Goal: Task Accomplishment & Management: Complete application form

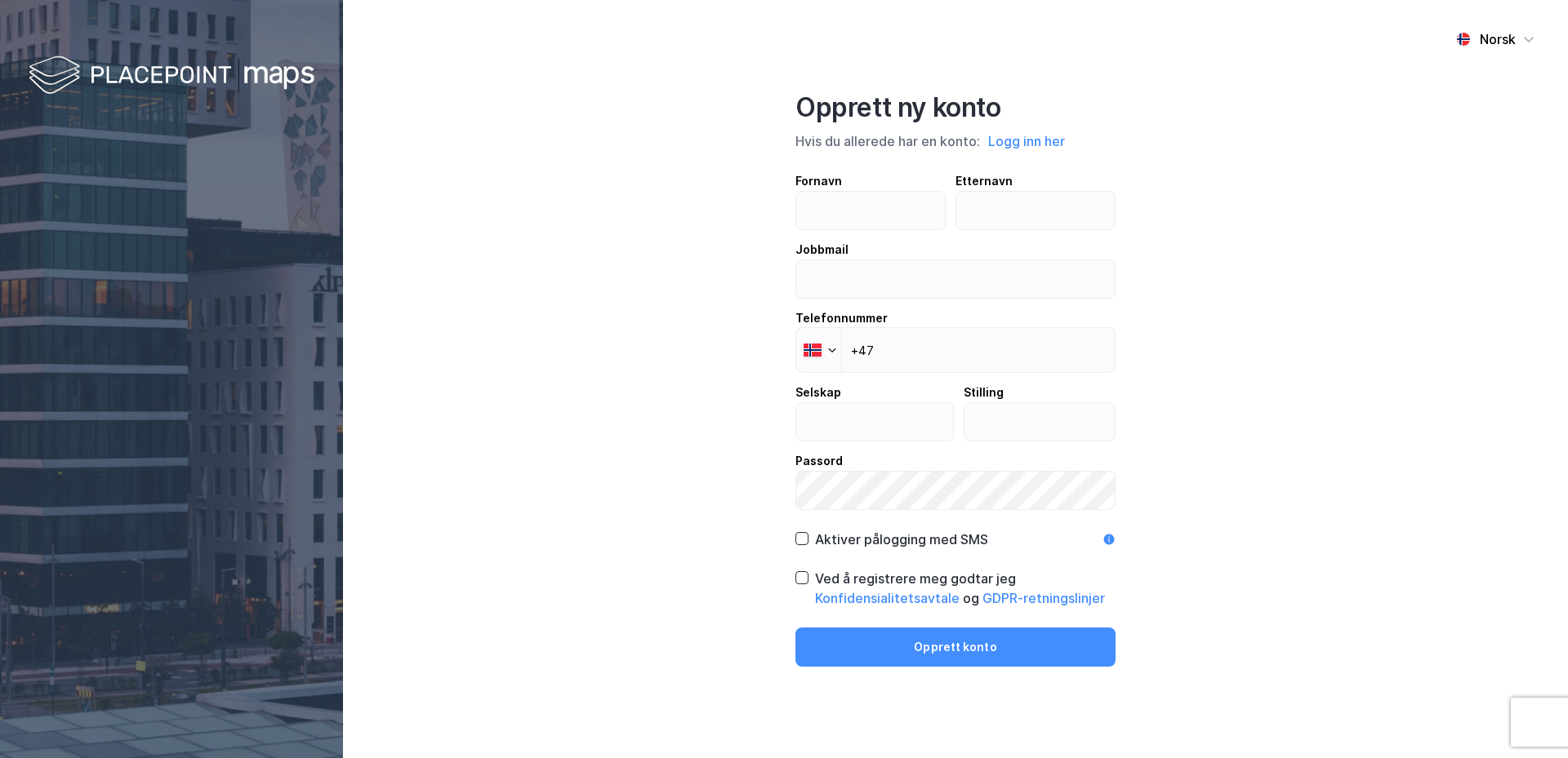
click at [836, 215] on input "text" at bounding box center [870, 211] width 149 height 38
type input "[PERSON_NAME]"
type input "Taugbøl"
type input "[EMAIL_ADDRESS][DOMAIN_NAME]"
type input "Return Real Estate Advisory AS"
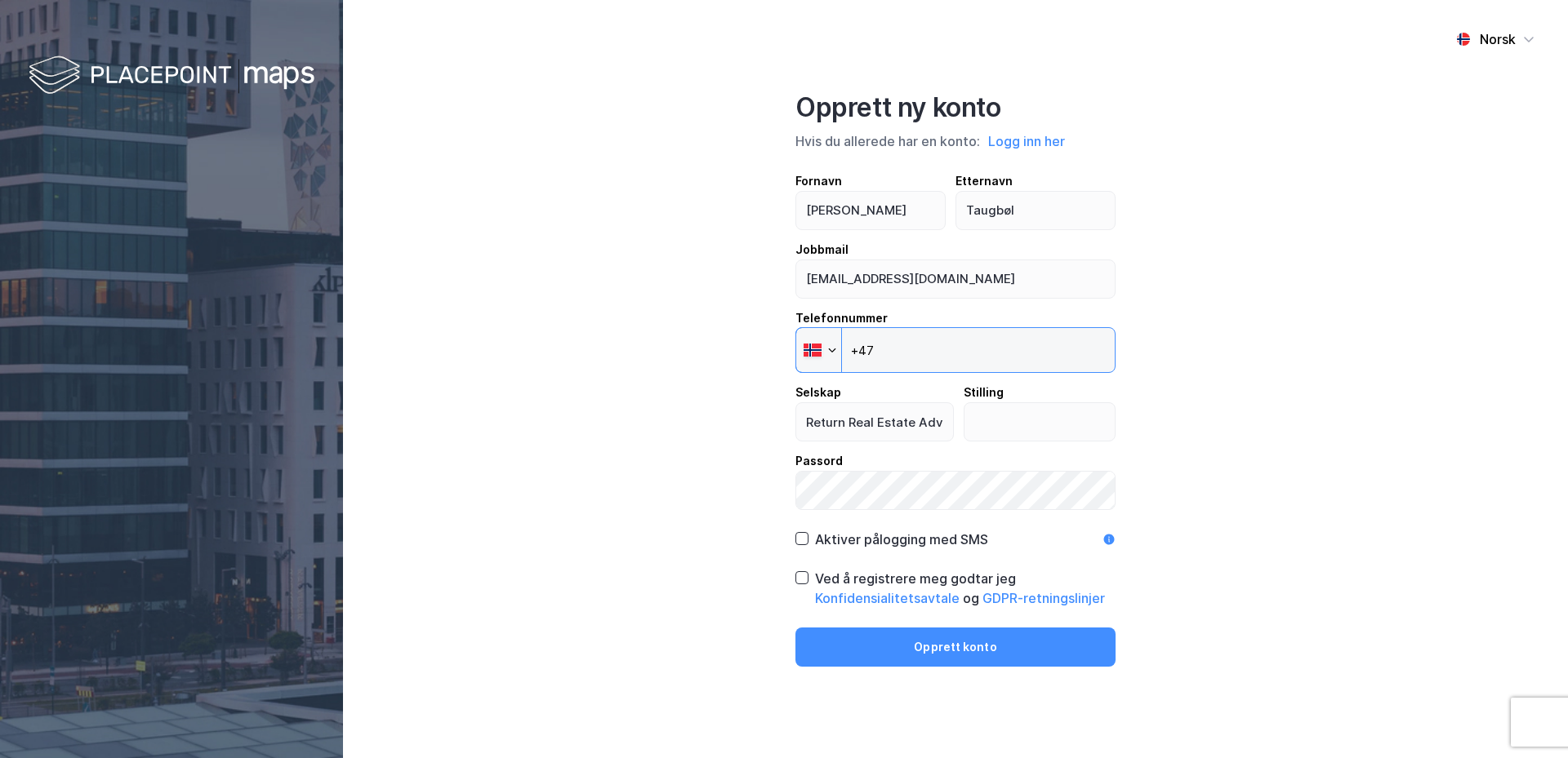
click at [904, 351] on input "+47" at bounding box center [955, 350] width 320 height 46
type input "[PHONE_NUMBER]"
click at [988, 418] on input "text" at bounding box center [1040, 422] width 151 height 38
type input "Advisor"
click at [802, 538] on icon at bounding box center [801, 538] width 11 height 11
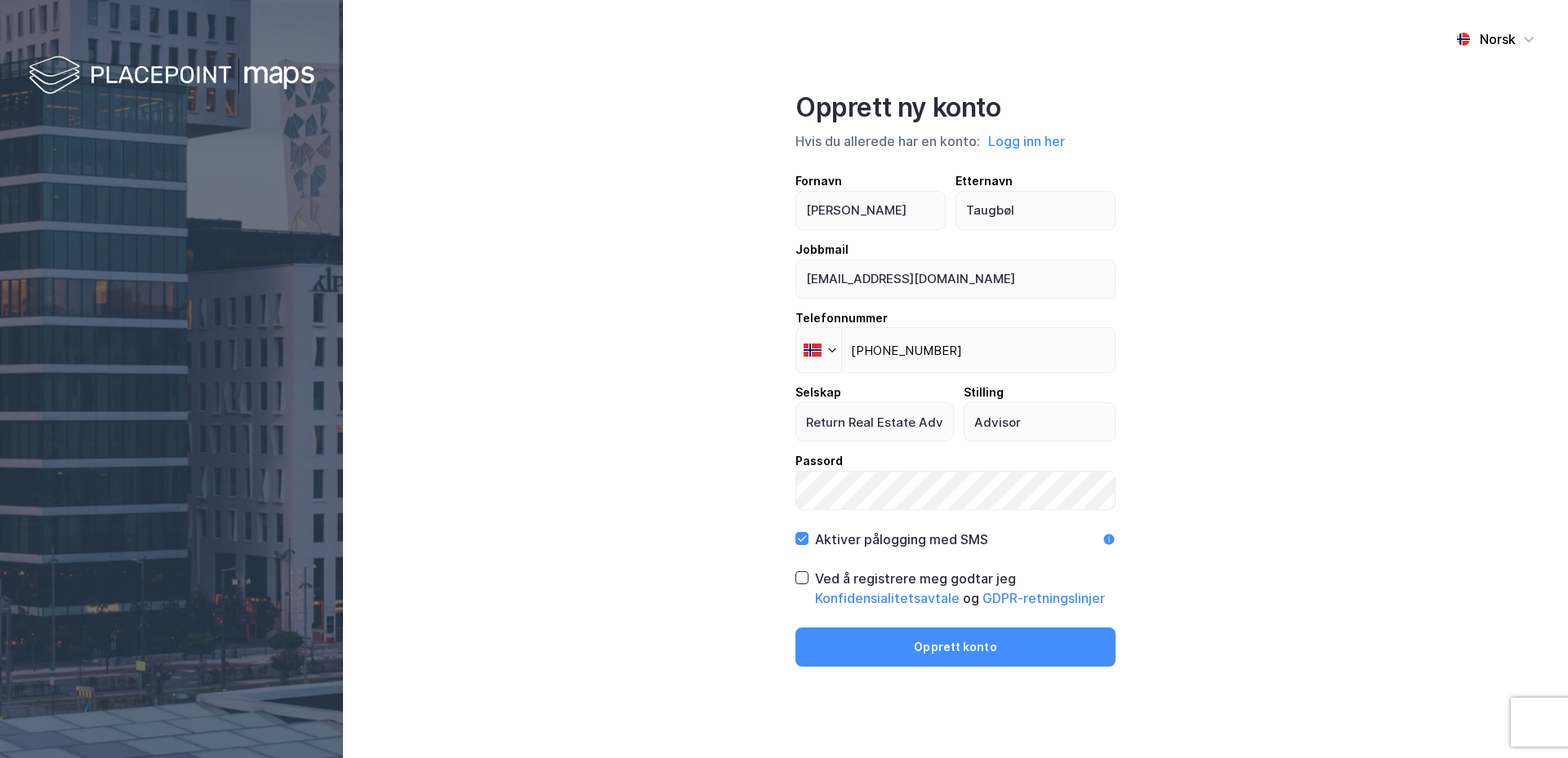
click at [1112, 537] on icon at bounding box center [1109, 540] width 10 height 10
click at [1112, 538] on icon at bounding box center [1109, 540] width 10 height 10
click at [1113, 534] on icon at bounding box center [1108, 539] width 13 height 13
click at [802, 580] on icon at bounding box center [802, 578] width 9 height 6
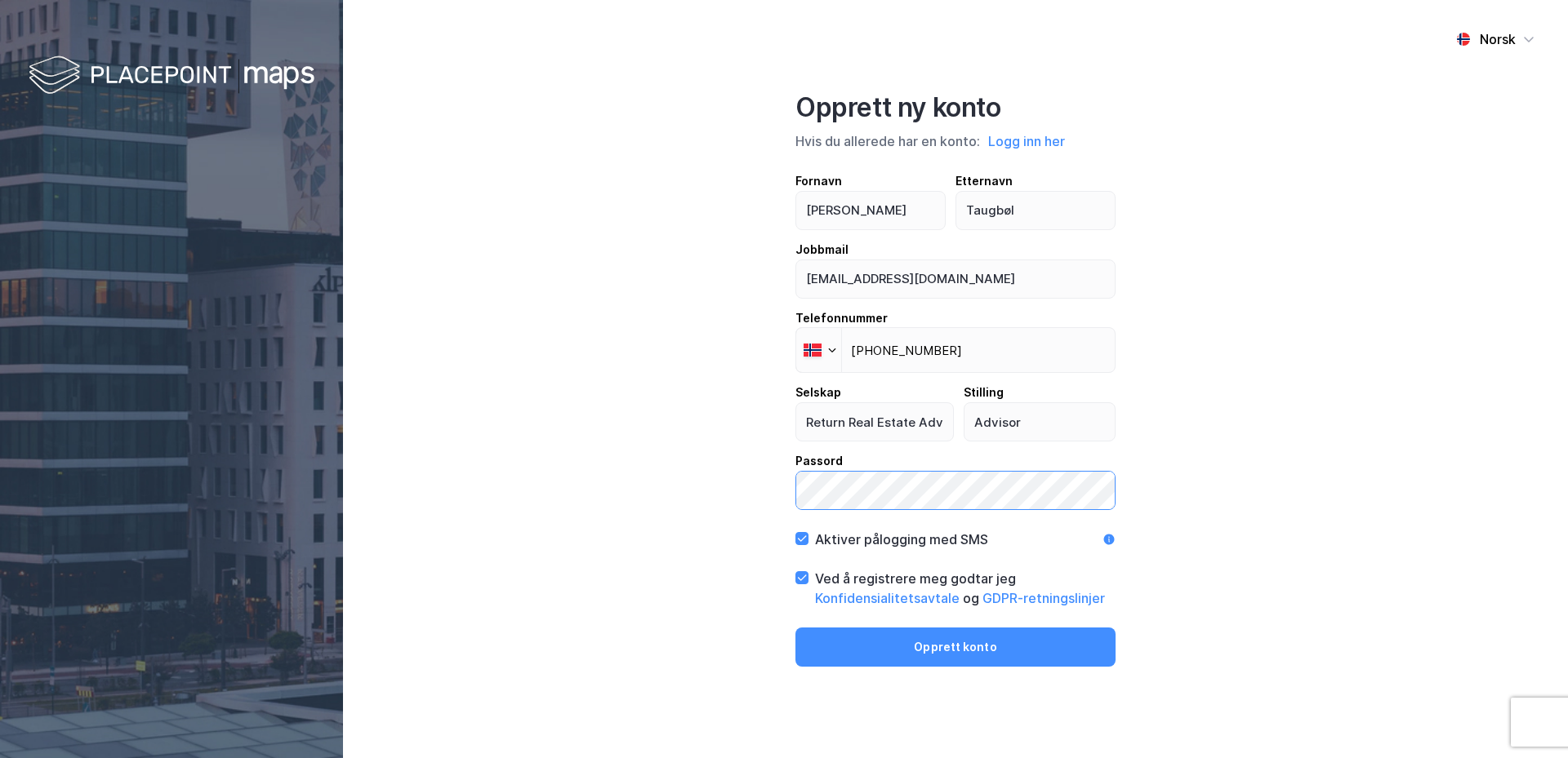
click at [708, 482] on div "Norsk Opprett ny konto Hvis du allerede har en konto: Logg inn her Fornavn [PER…" at bounding box center [955, 379] width 1225 height 758
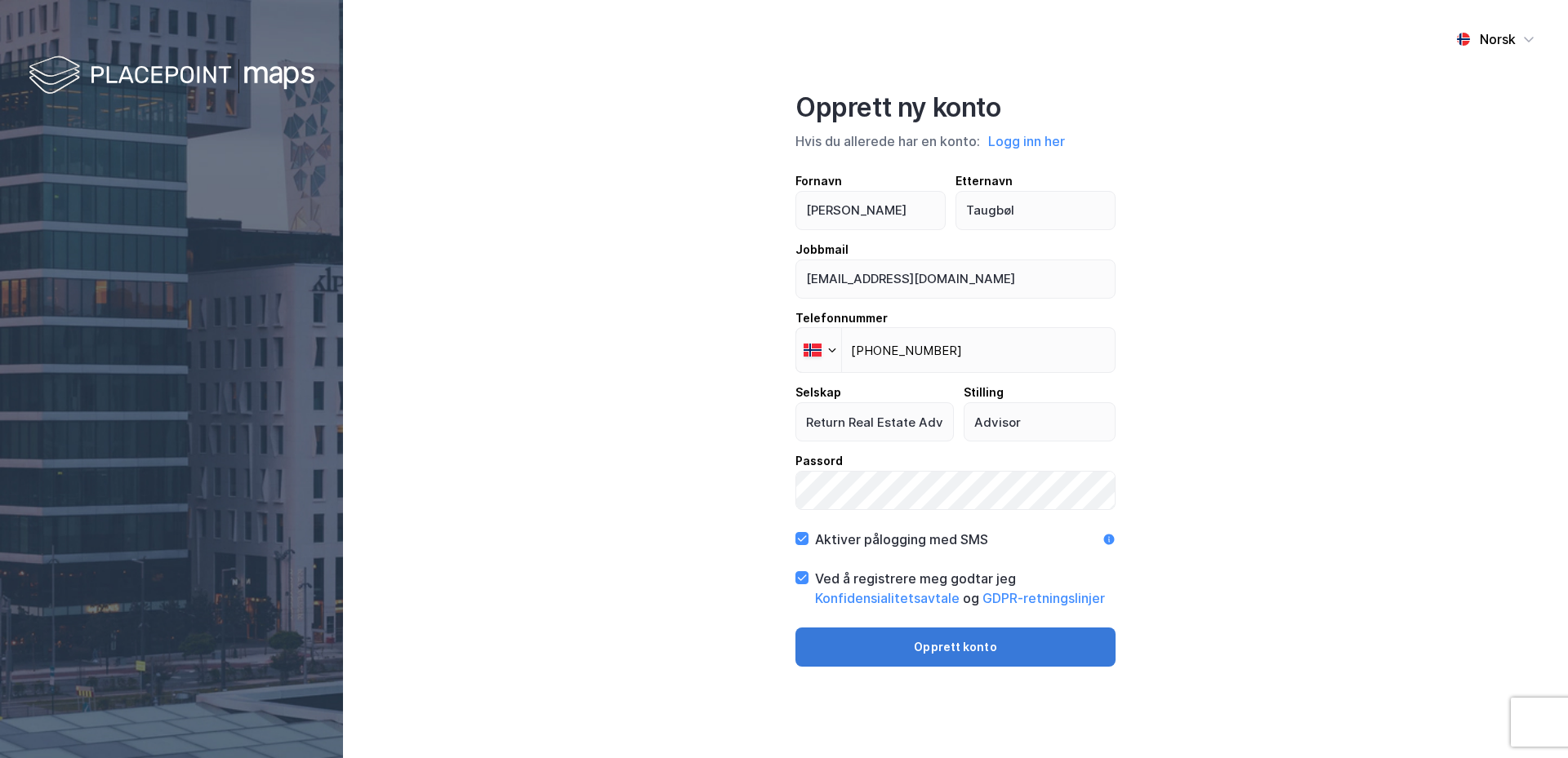
click at [979, 652] on button "Opprett konto" at bounding box center [955, 647] width 320 height 40
click at [958, 650] on button "Opprett konto" at bounding box center [955, 647] width 320 height 40
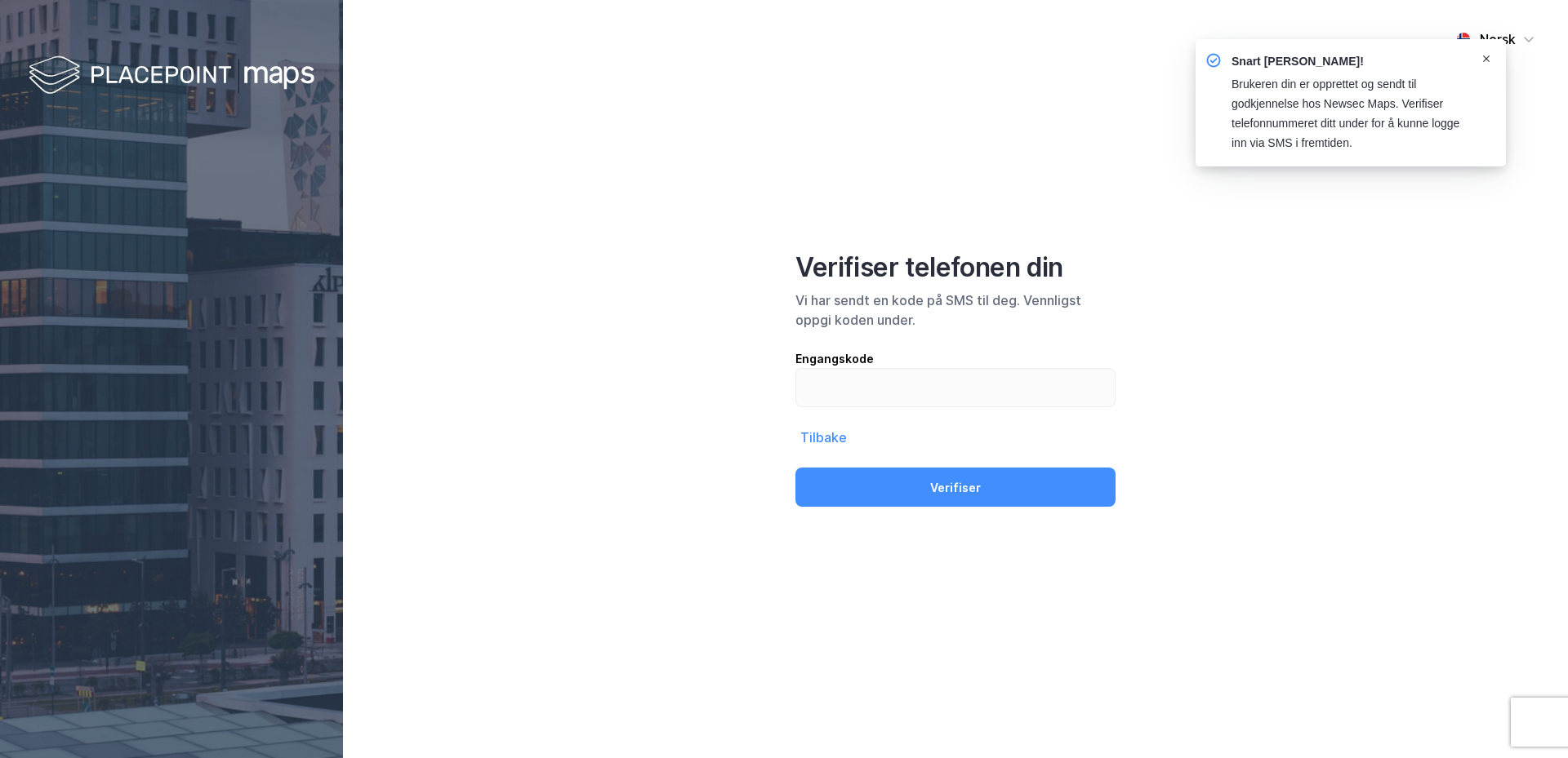
click at [1491, 58] on icon "Notifications Alt+T" at bounding box center [1485, 58] width 9 height 9
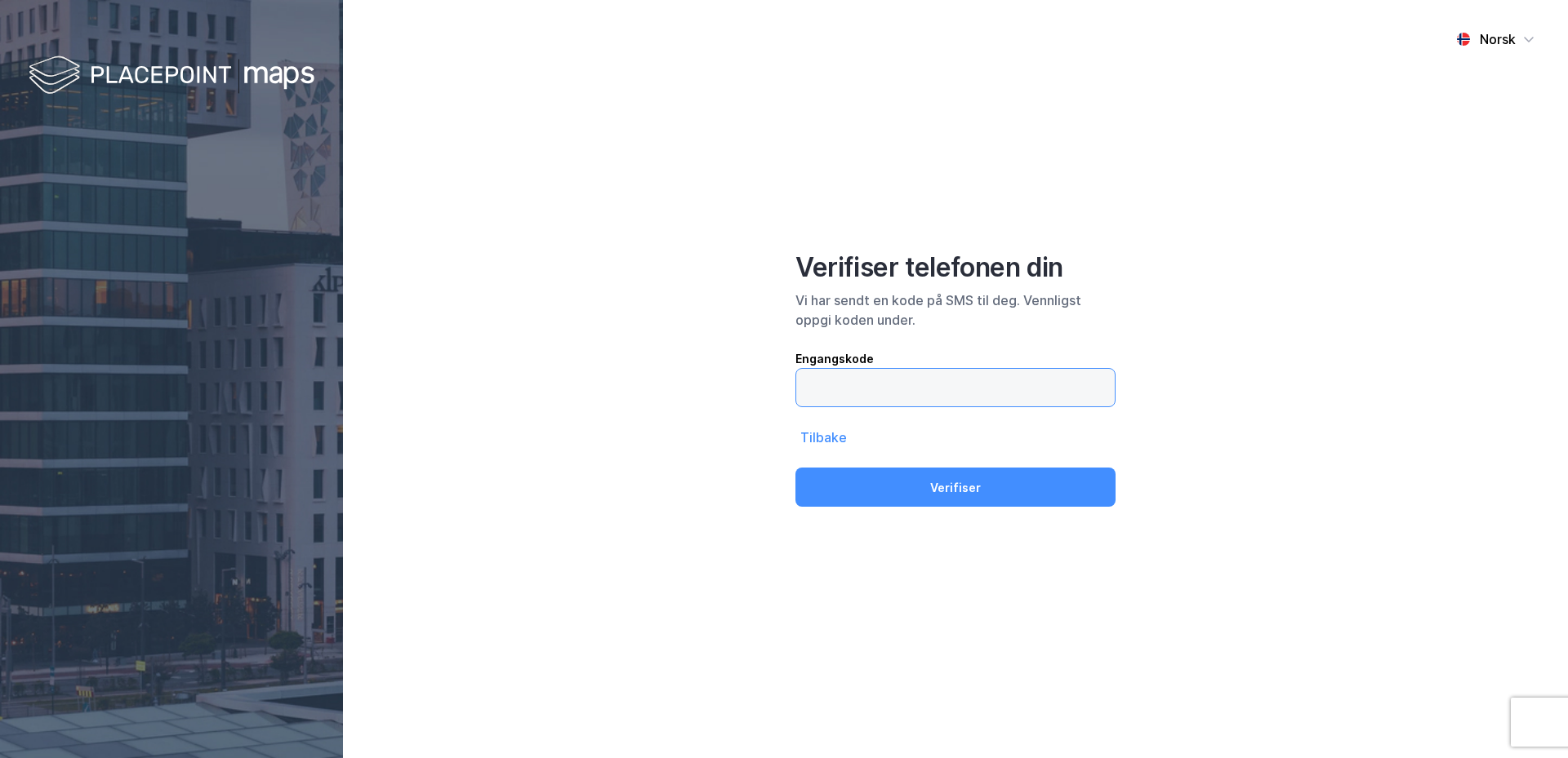
click at [872, 389] on input "text" at bounding box center [955, 388] width 318 height 38
type input "374804"
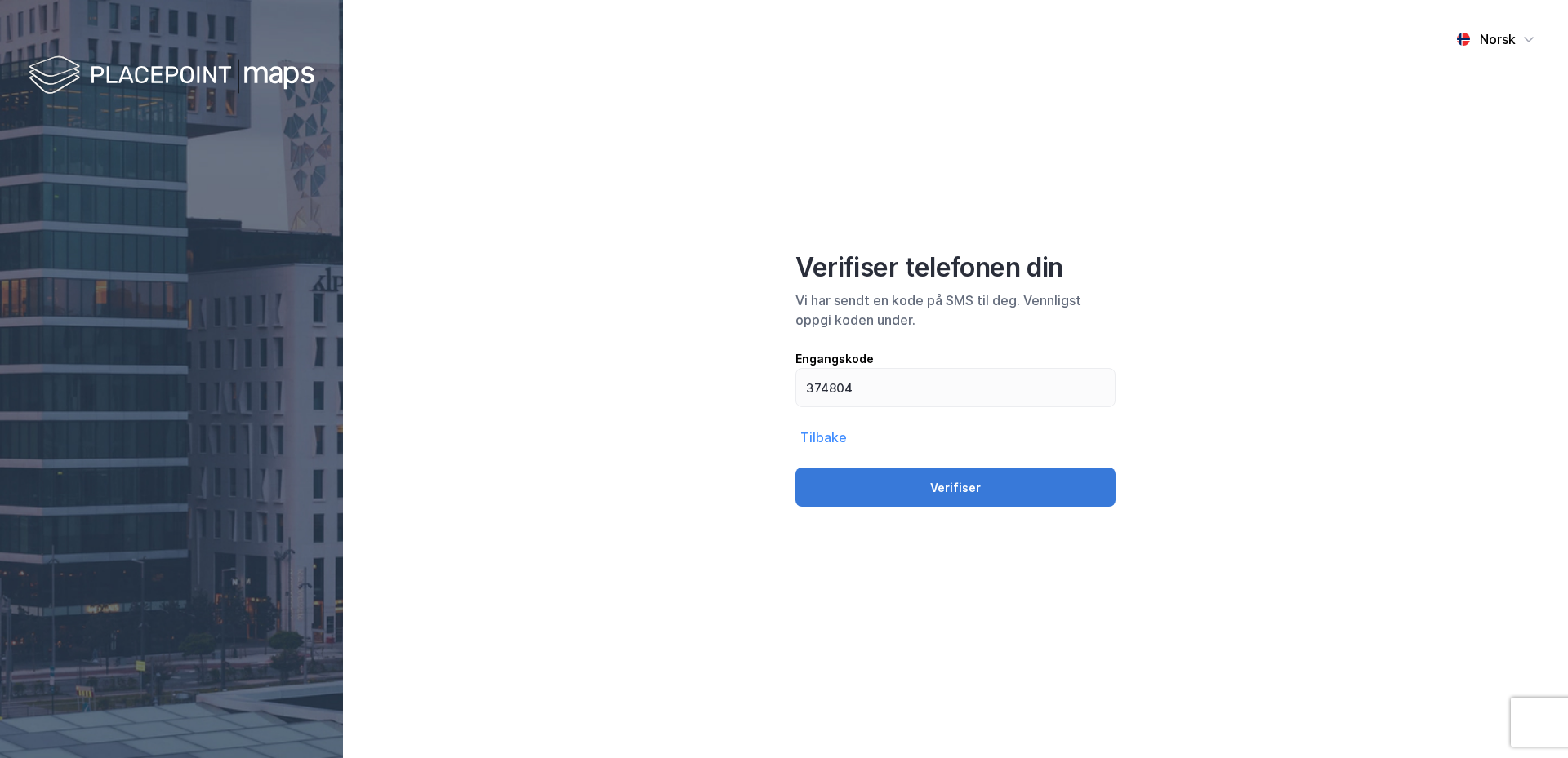
click at [963, 485] on button "Verifiser" at bounding box center [955, 487] width 320 height 40
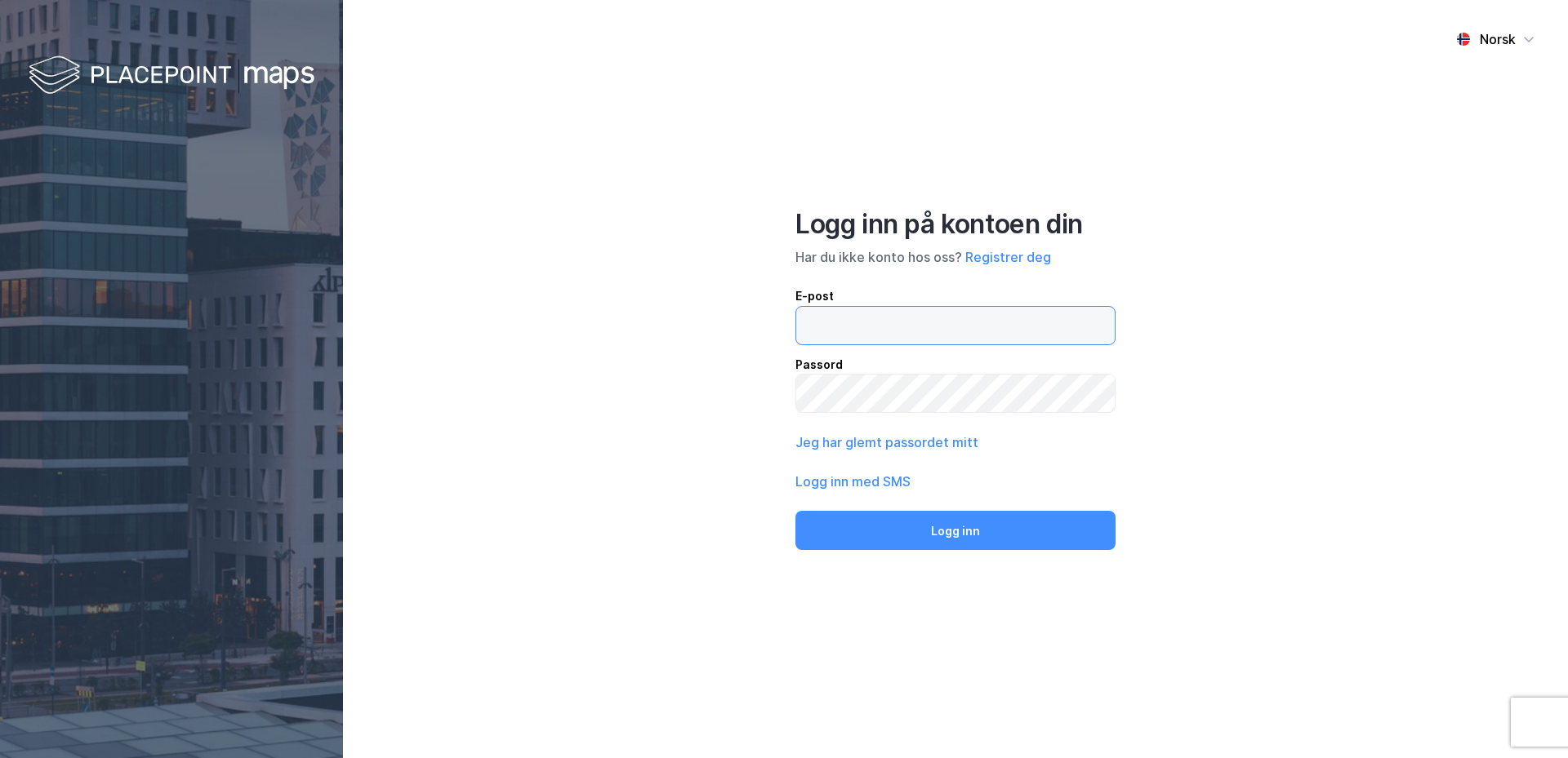
type input "[EMAIL_ADDRESS][DOMAIN_NAME]"
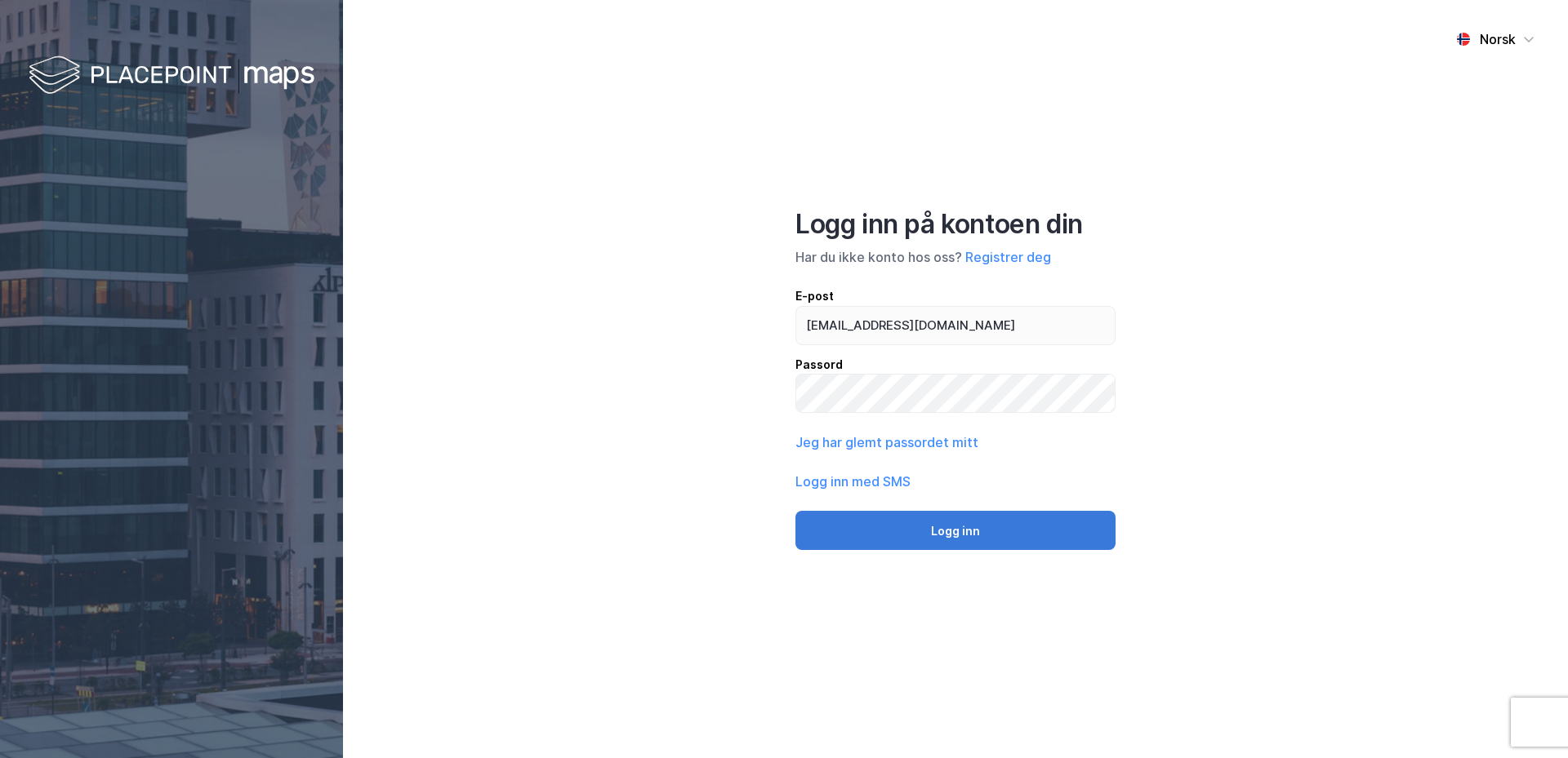
click at [951, 527] on button "Logg inn" at bounding box center [955, 531] width 320 height 40
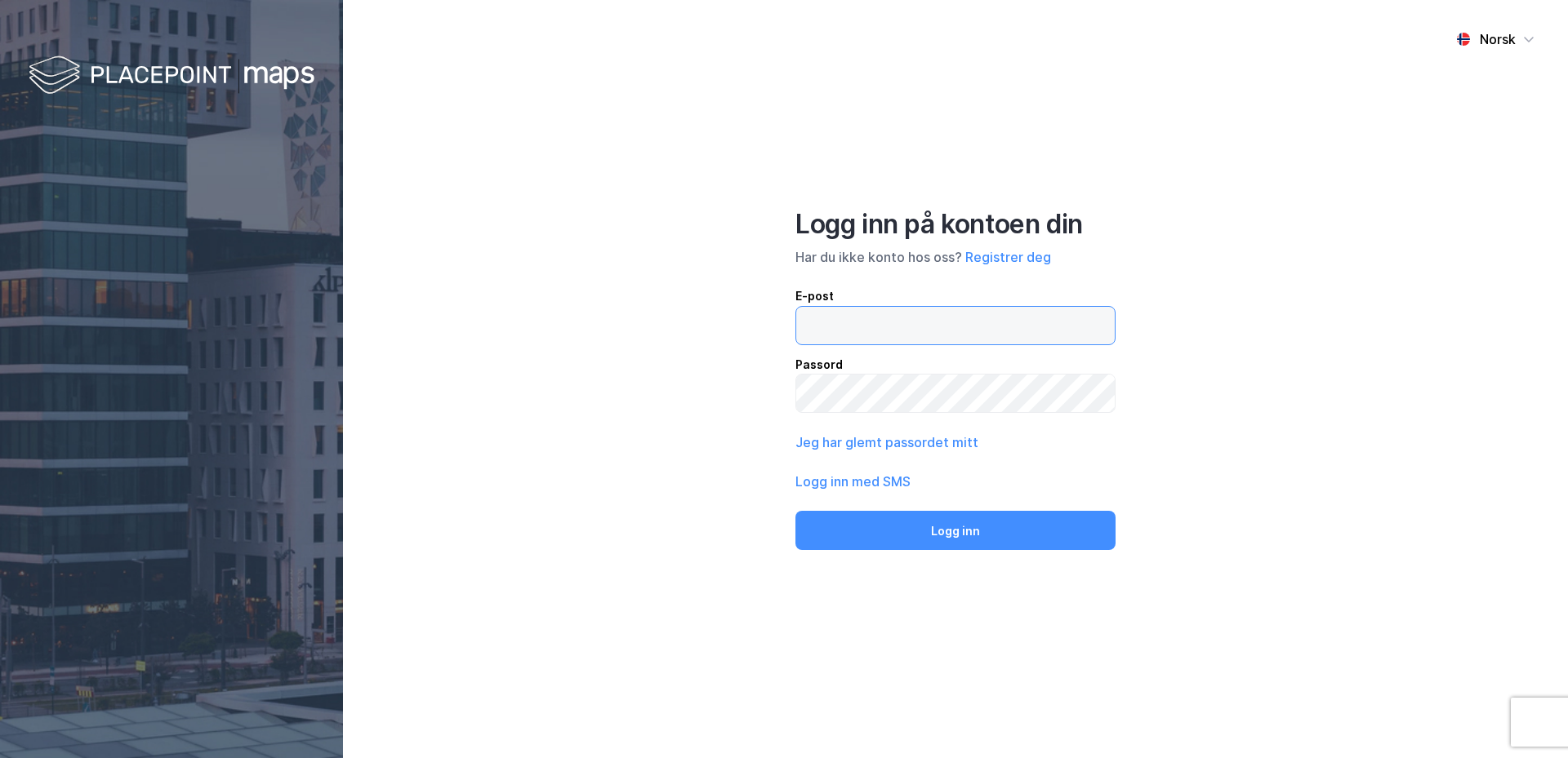
type input "[EMAIL_ADDRESS][DOMAIN_NAME]"
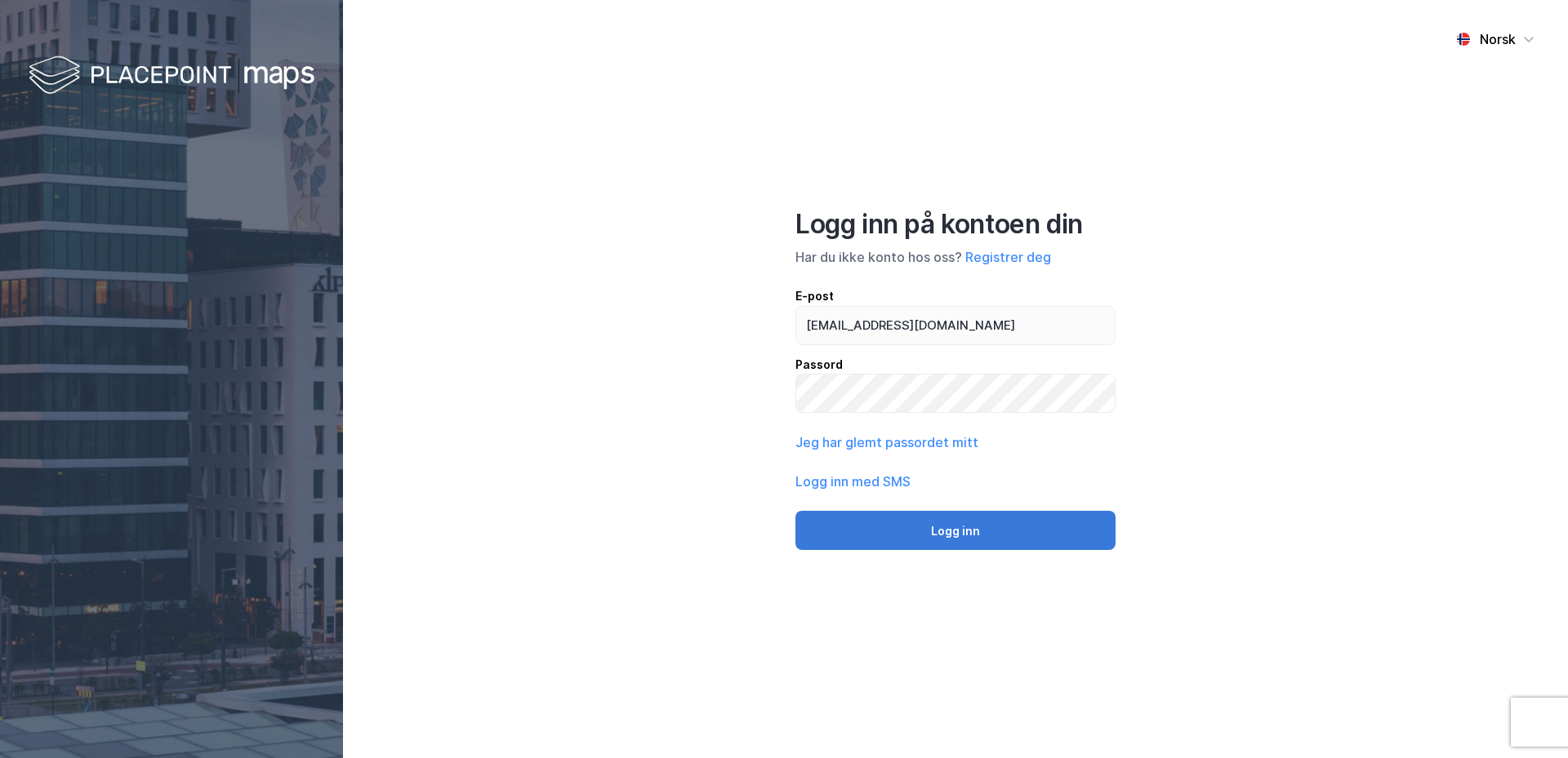
click at [965, 529] on button "Logg inn" at bounding box center [955, 531] width 320 height 40
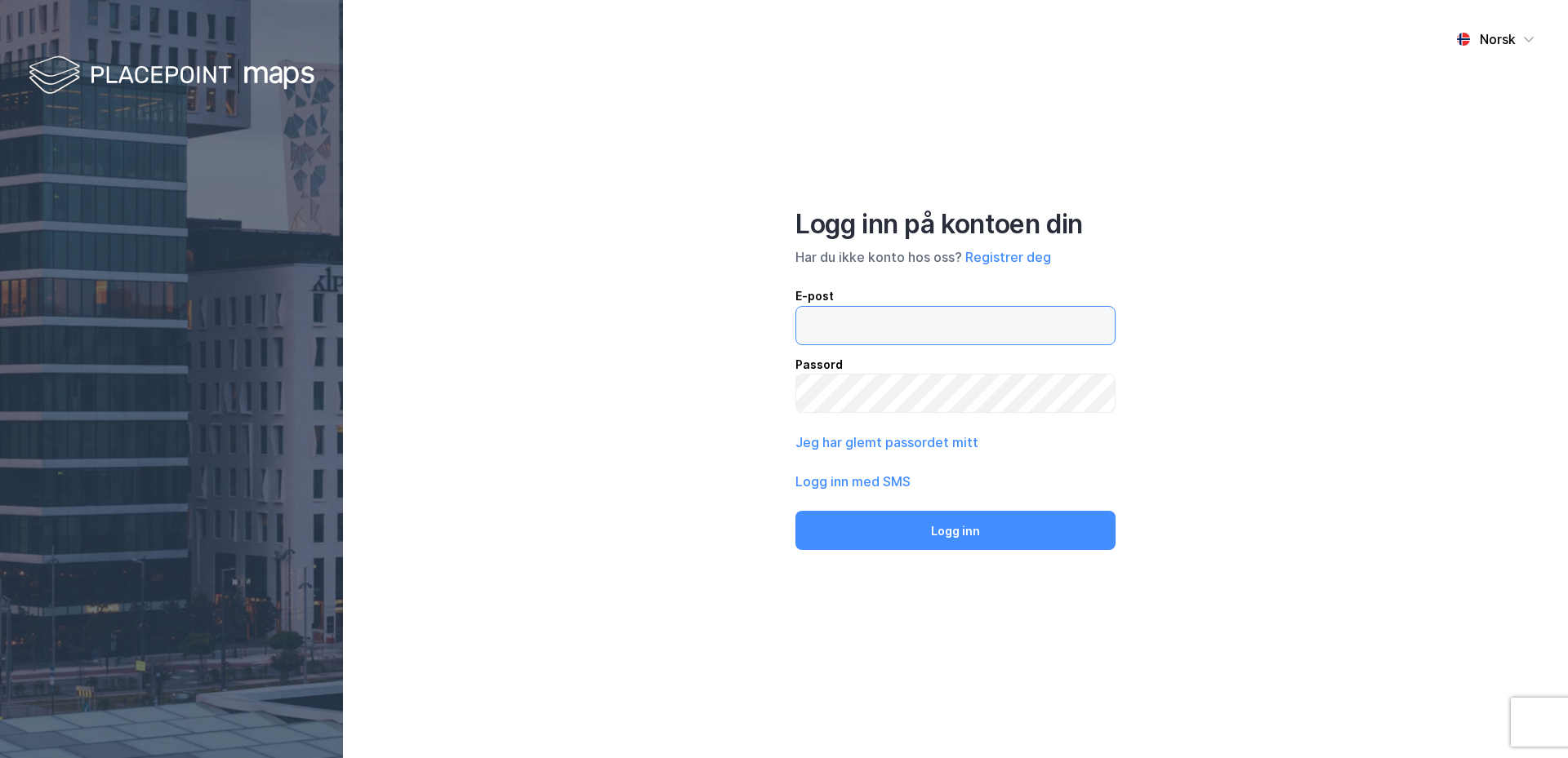
type input "[EMAIL_ADDRESS][DOMAIN_NAME]"
click at [816, 483] on button "Logg inn med SMS" at bounding box center [853, 481] width 115 height 20
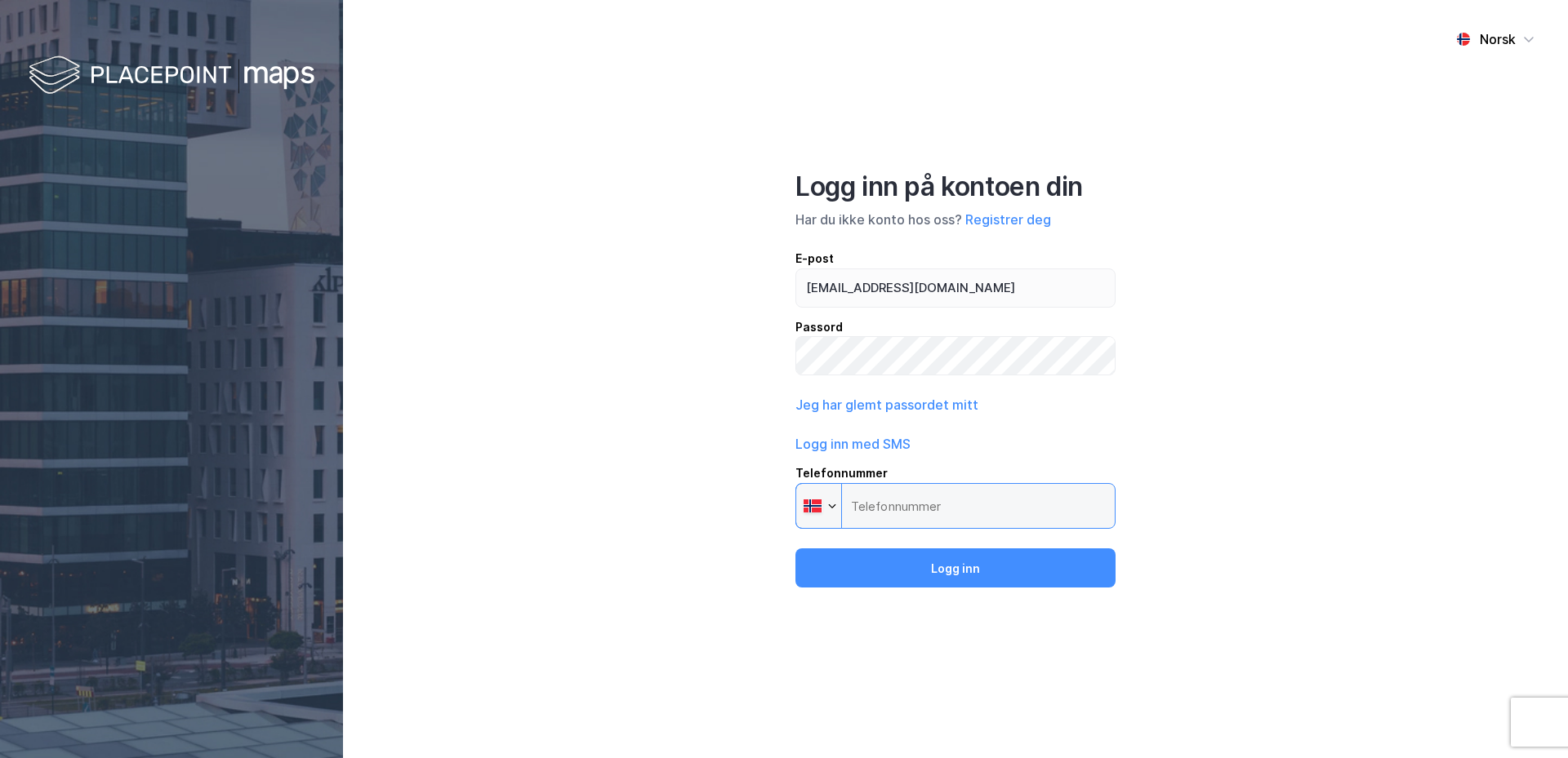
click at [905, 506] on input "Telefonnummer Phone" at bounding box center [955, 505] width 320 height 46
click at [900, 502] on input "Telefonnummer Phone" at bounding box center [955, 505] width 320 height 46
click at [885, 512] on input "Telefonnummer Phone" at bounding box center [955, 505] width 320 height 46
click at [872, 492] on input "Telefonnummer Phone" at bounding box center [955, 505] width 320 height 46
click at [848, 443] on button "Logg inn med SMS" at bounding box center [853, 443] width 115 height 20
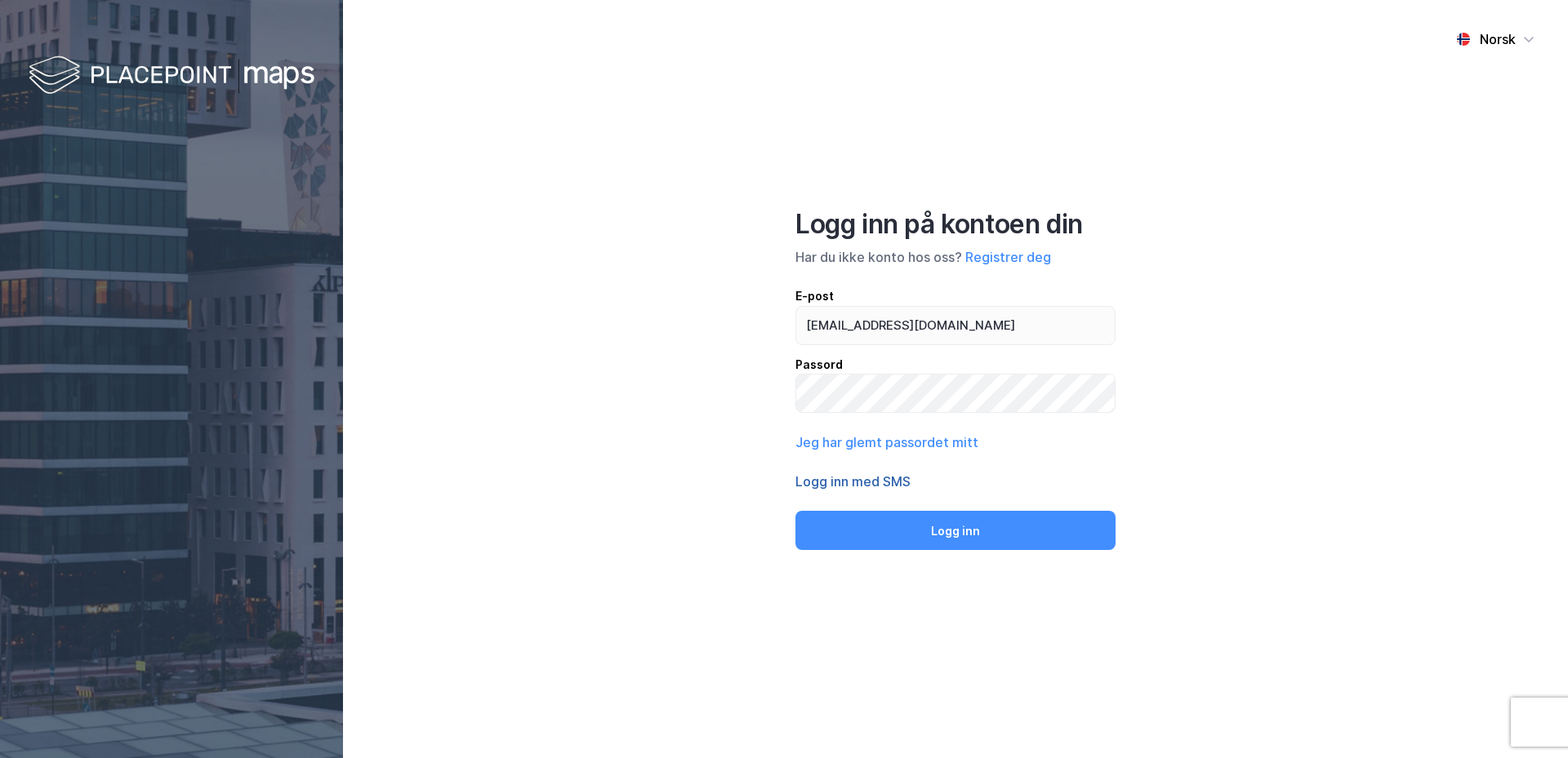
click at [872, 477] on button "Logg inn med SMS" at bounding box center [853, 481] width 115 height 20
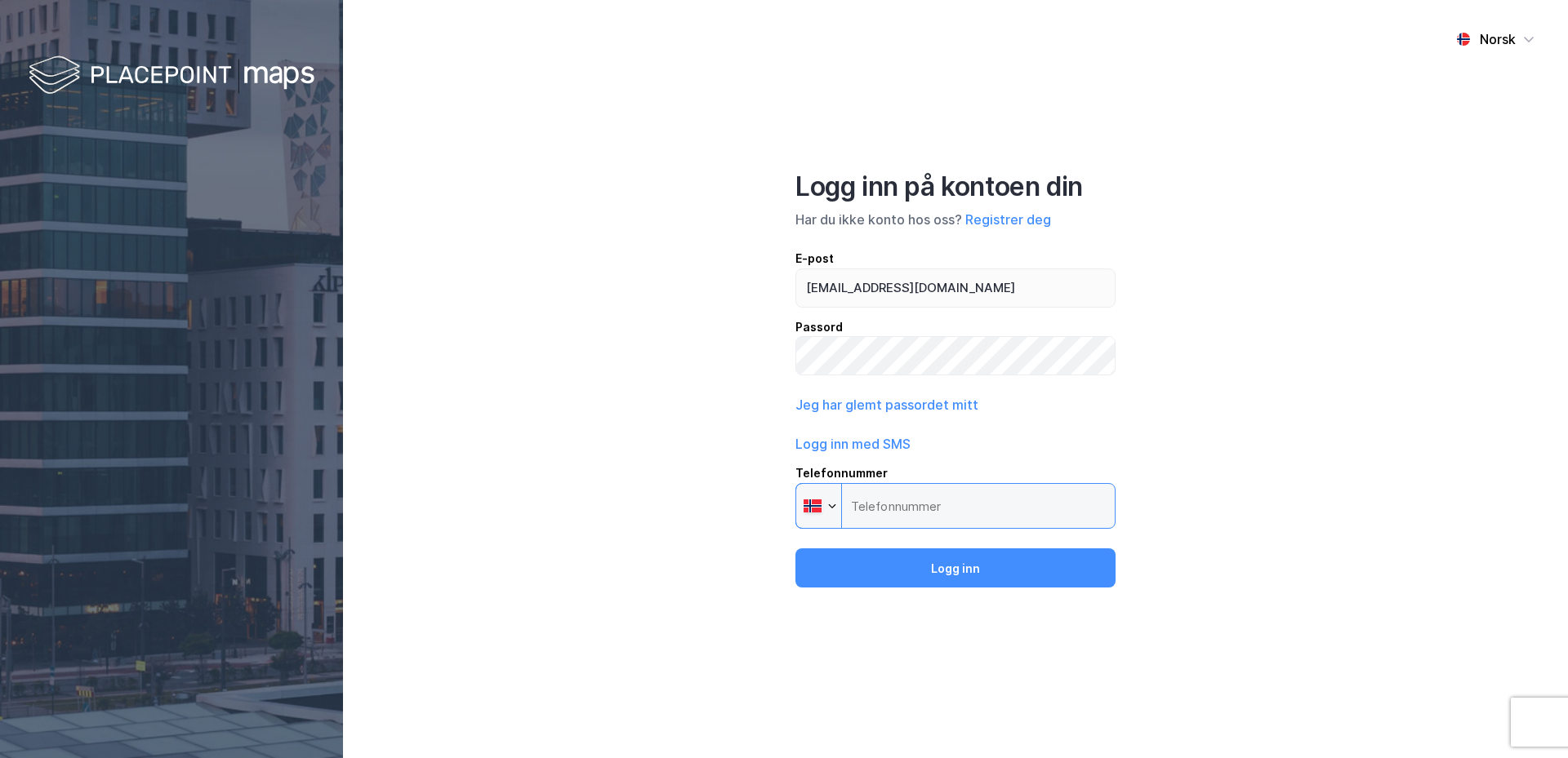
click at [886, 505] on input "Telefonnummer Phone" at bounding box center [955, 505] width 320 height 46
click at [833, 502] on div at bounding box center [831, 505] width 9 height 9
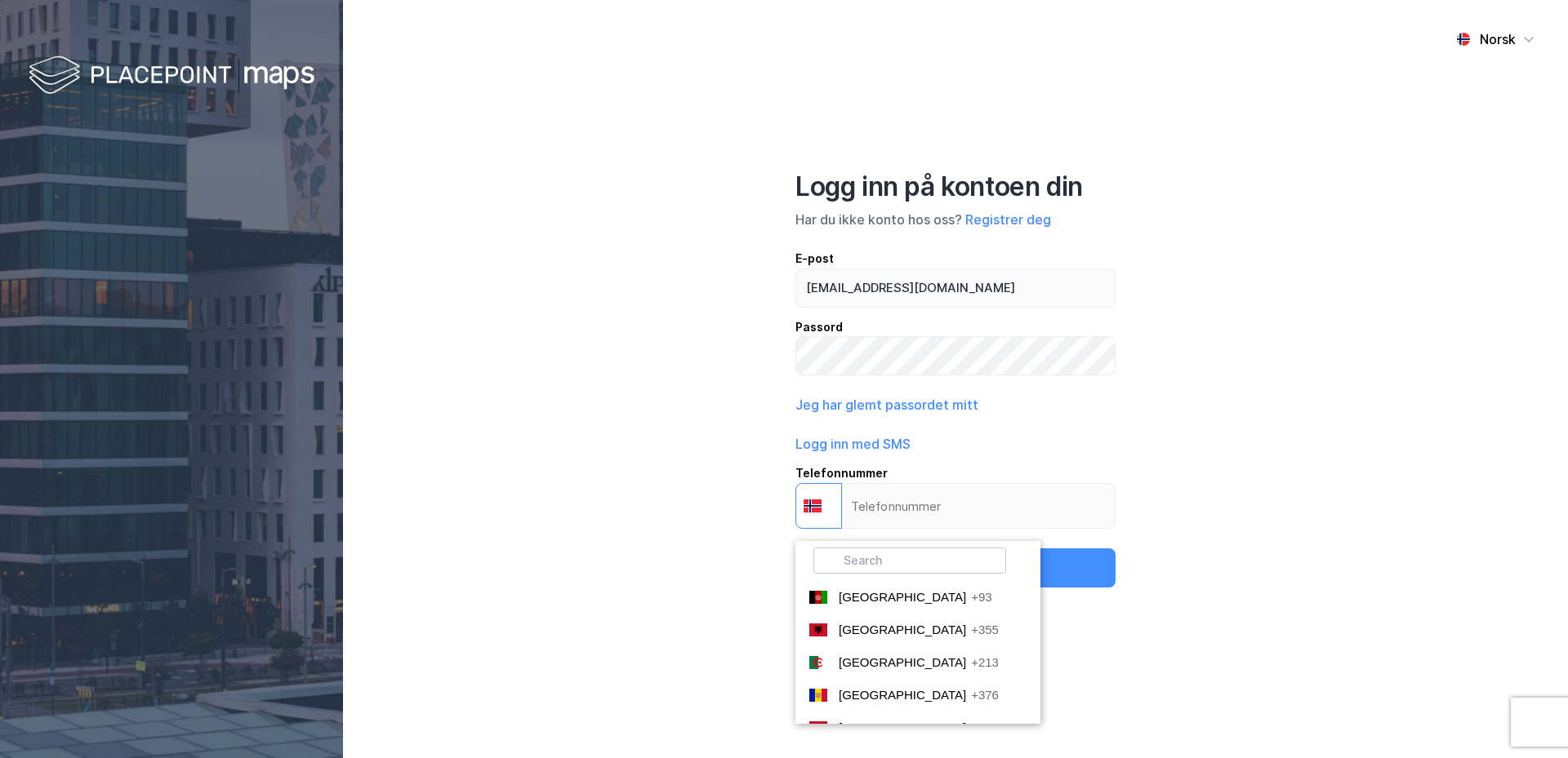
scroll to position [4460, 0]
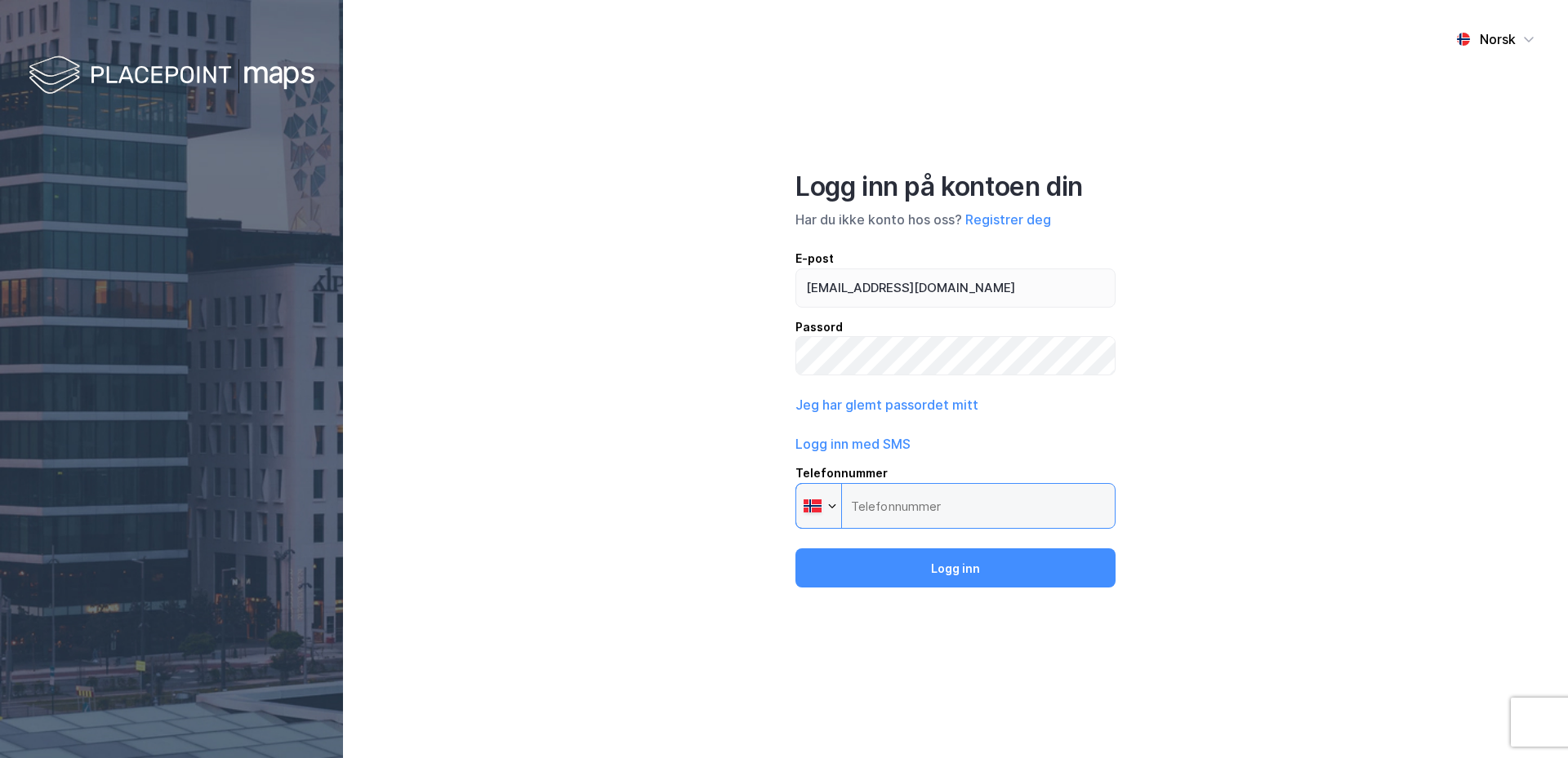
click at [888, 507] on input "Telefonnummer Phone" at bounding box center [955, 505] width 320 height 46
click at [888, 506] on input "Telefonnummer Phone" at bounding box center [955, 505] width 320 height 46
type input "[PHONE_NUMBER]"
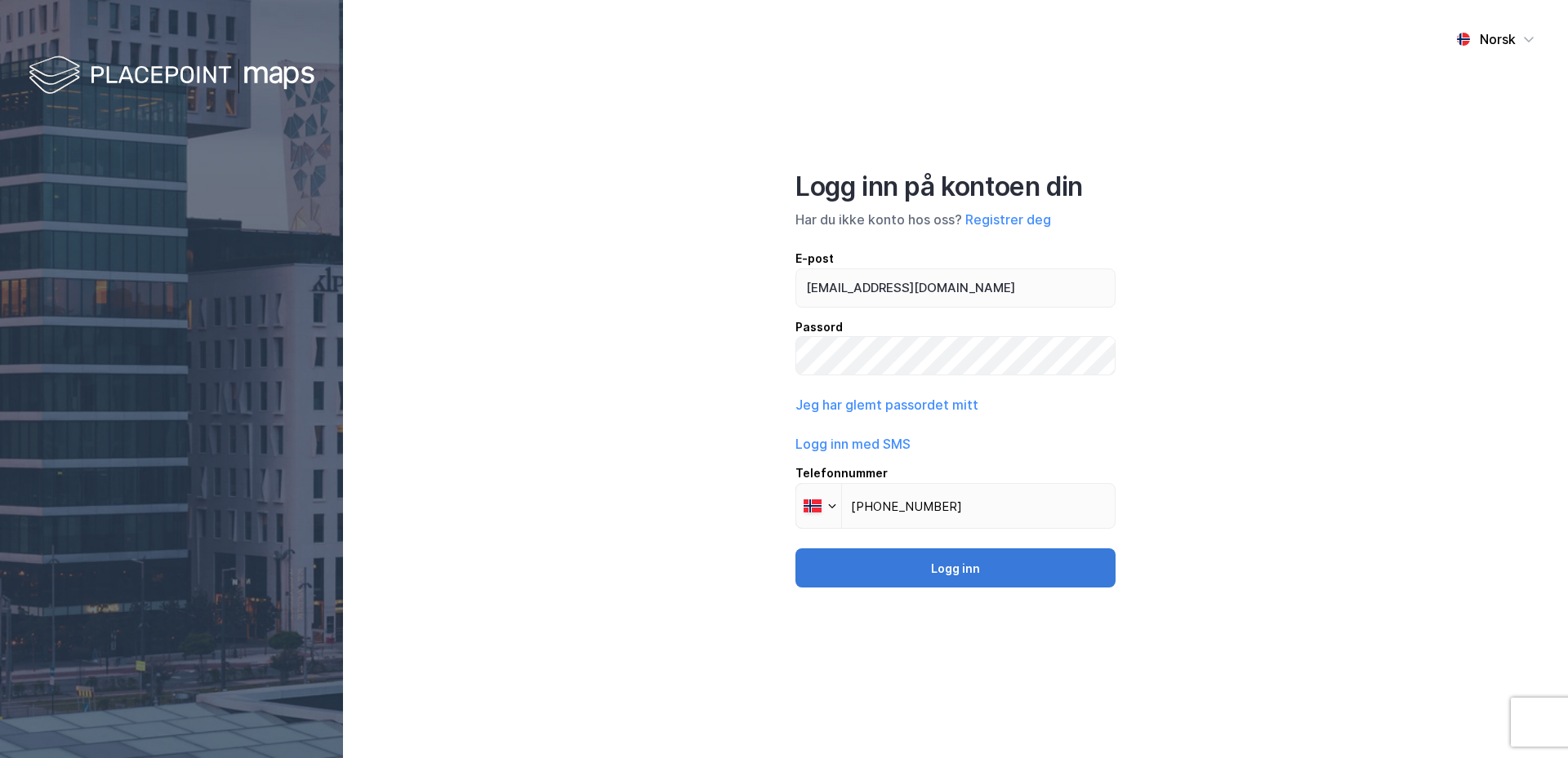
click at [946, 556] on button "Logg inn" at bounding box center [955, 568] width 320 height 40
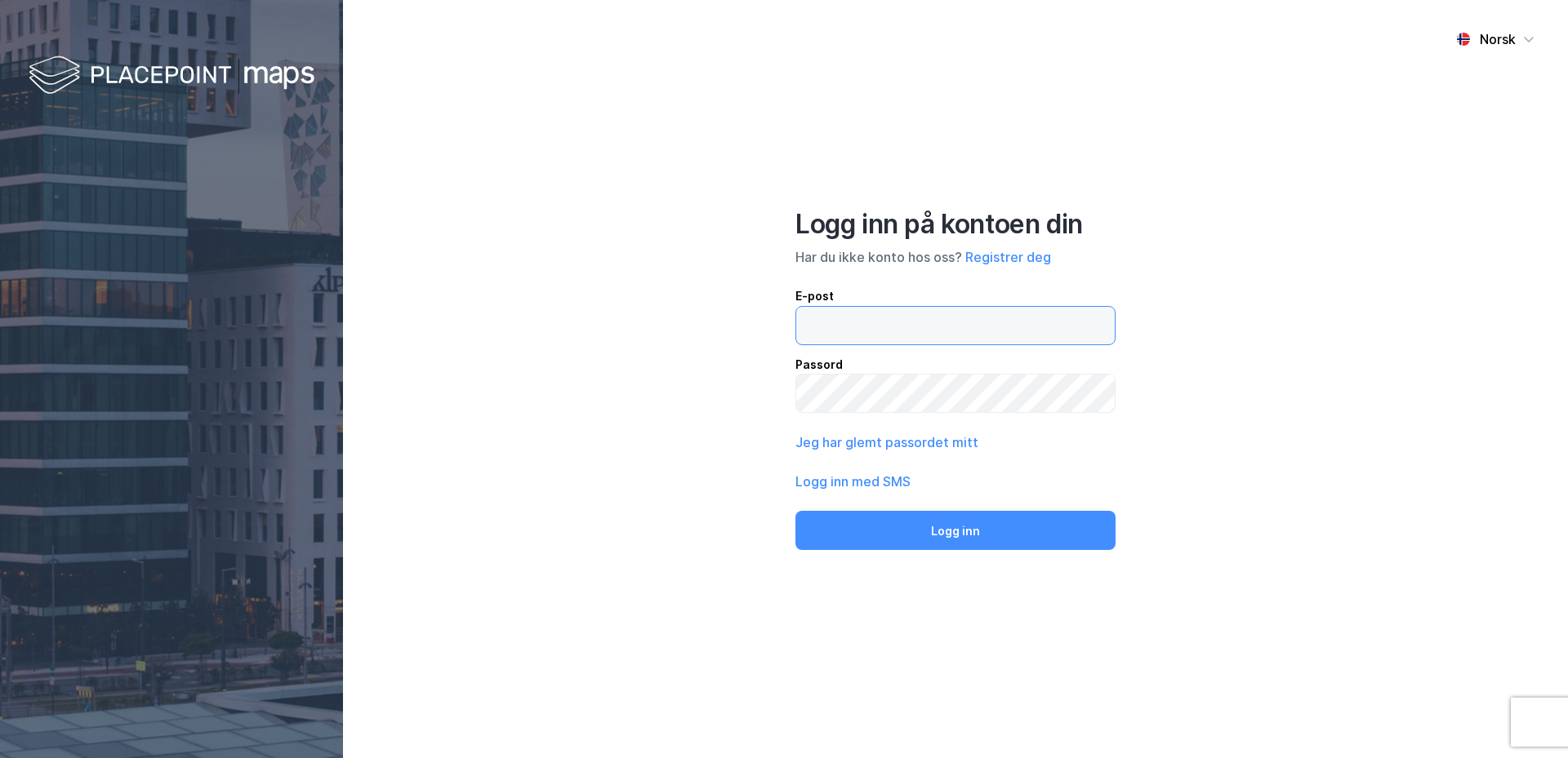
type input "[EMAIL_ADDRESS][DOMAIN_NAME]"
